Goal: Information Seeking & Learning: Learn about a topic

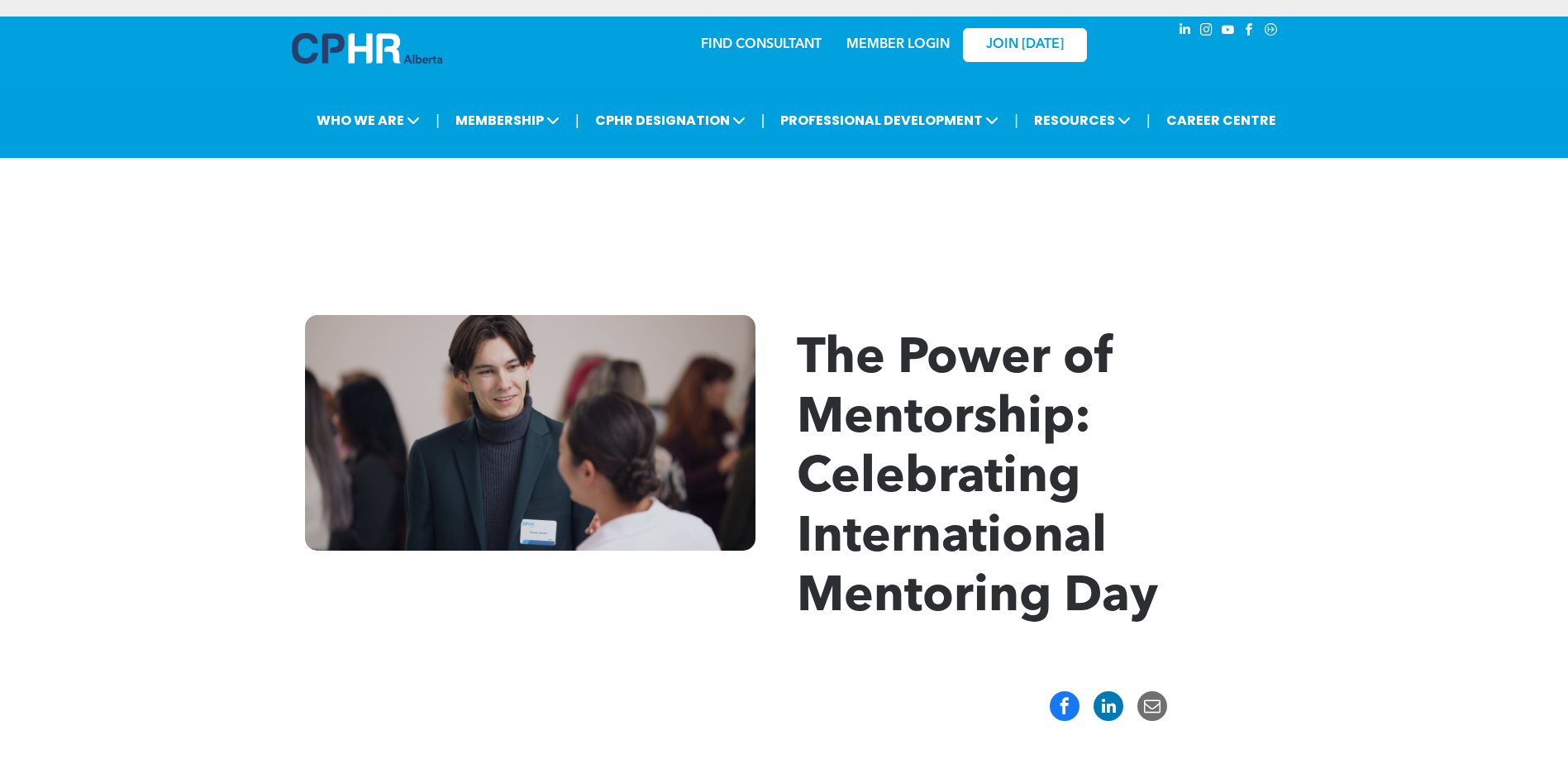
drag, startPoint x: 516, startPoint y: 74, endPoint x: 1290, endPoint y: 274, distance: 799.4
click at [1025, 274] on div "The Power of Mentorship: Celebrating International Mentoring Day" at bounding box center [784, 472] width 1568 height 414
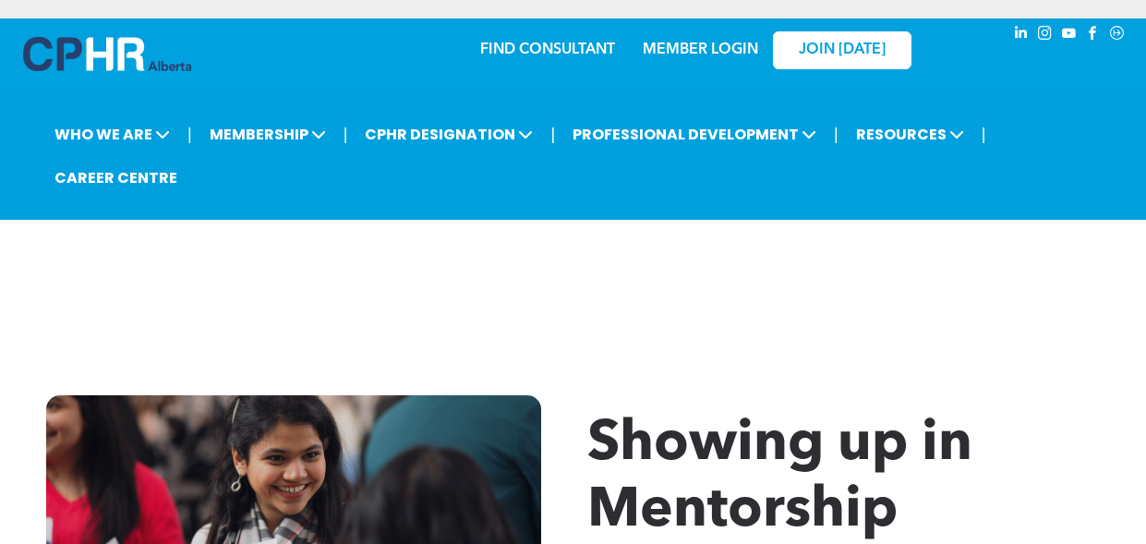
click at [287, 234] on div at bounding box center [573, 280] width 1072 height 92
